Goal: Use online tool/utility: Utilize a website feature to perform a specific function

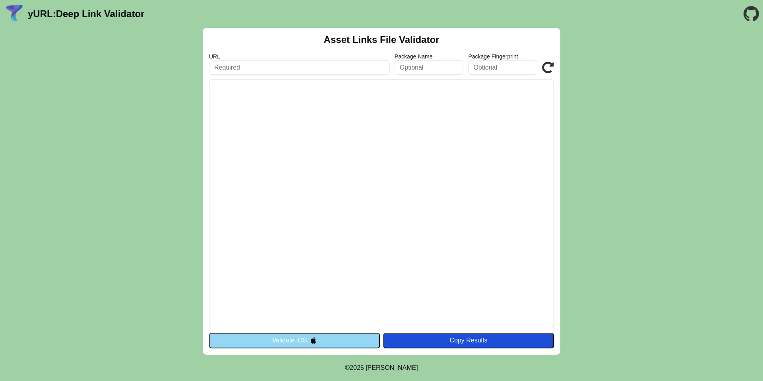
click at [301, 65] on input "text" at bounding box center [299, 67] width 181 height 14
paste input "[DOMAIN_NAME]"
type input "[DOMAIN_NAME]"
click button "Validate" at bounding box center [0, 0] width 0 height 0
